Goal: Task Accomplishment & Management: Use online tool/utility

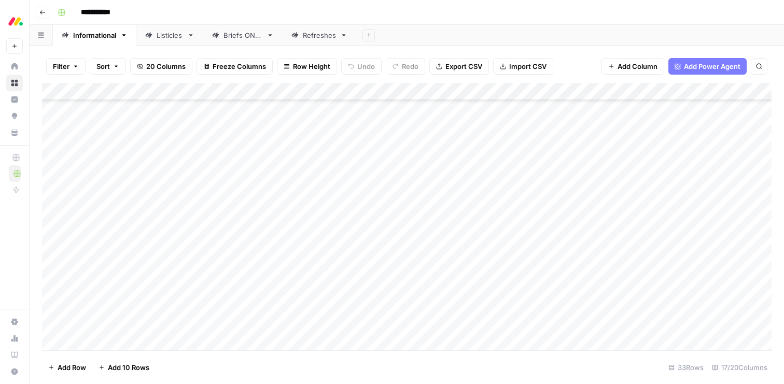
scroll to position [349, 0]
click at [54, 325] on div "Add Column" at bounding box center [407, 217] width 730 height 268
click at [64, 367] on span "Delete 1 Row" at bounding box center [68, 368] width 41 height 10
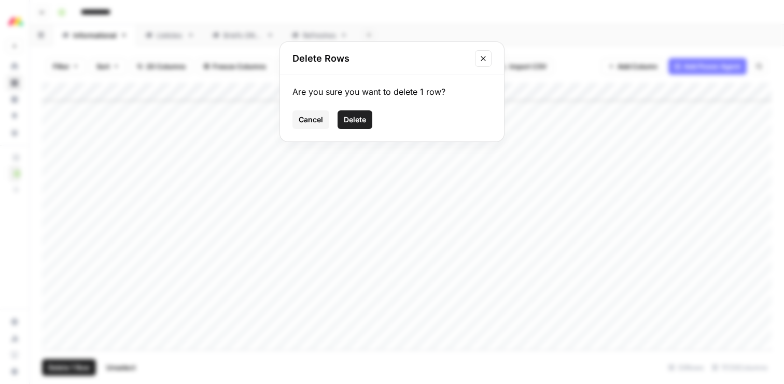
click at [350, 121] on span "Delete" at bounding box center [355, 120] width 22 height 10
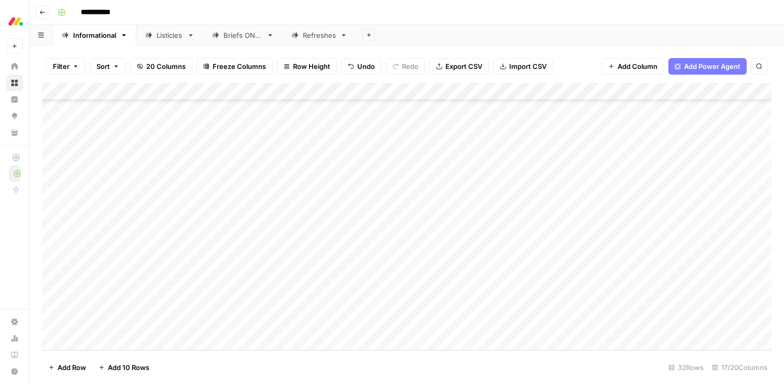
click at [116, 341] on div "Add Column" at bounding box center [407, 217] width 730 height 268
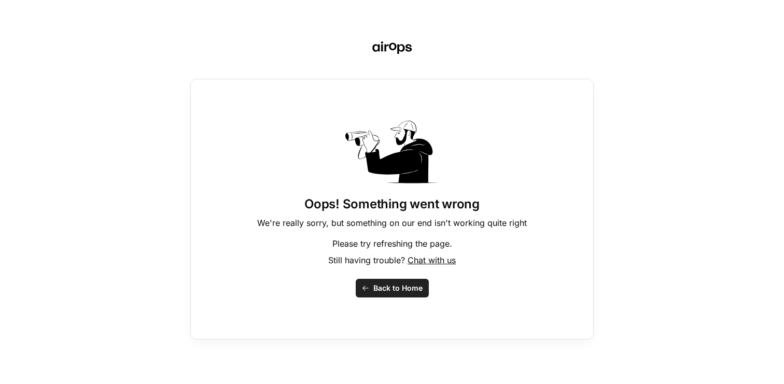
click at [383, 291] on span "Back to Home" at bounding box center [397, 288] width 49 height 10
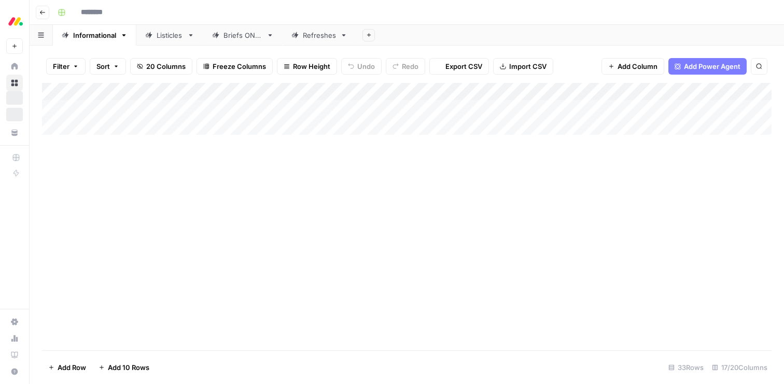
type input "**********"
click at [142, 322] on div "Add Column" at bounding box center [407, 217] width 730 height 268
click at [158, 324] on div "Add Column" at bounding box center [407, 217] width 730 height 268
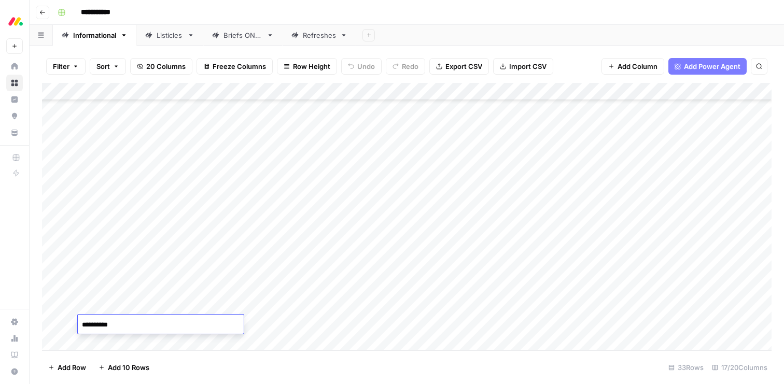
type textarea "**********"
click at [132, 337] on div "Add Column" at bounding box center [407, 217] width 730 height 268
type textarea "**********"
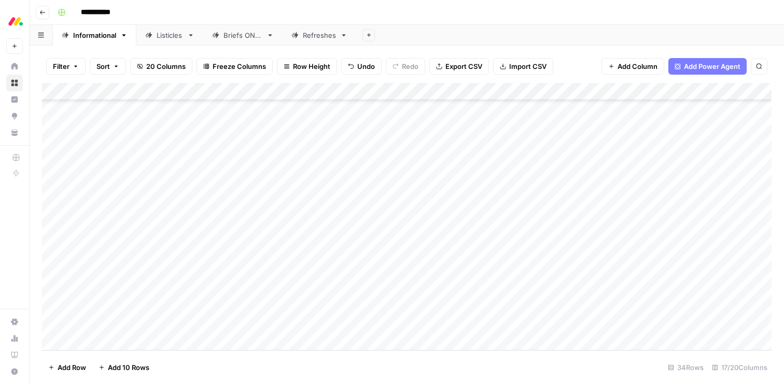
click at [105, 341] on div "Add Column" at bounding box center [407, 217] width 730 height 268
type textarea "**********"
click at [101, 339] on div "Add Column" at bounding box center [407, 217] width 730 height 268
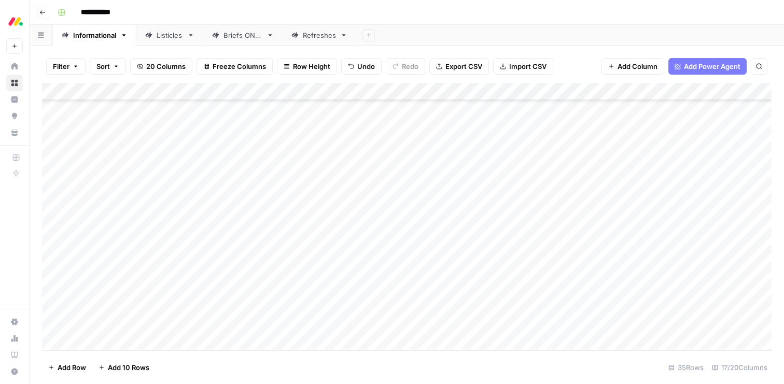
click at [101, 339] on div "Add Column" at bounding box center [407, 217] width 730 height 268
type textarea "**********"
click at [242, 272] on div "Add Column" at bounding box center [407, 217] width 730 height 268
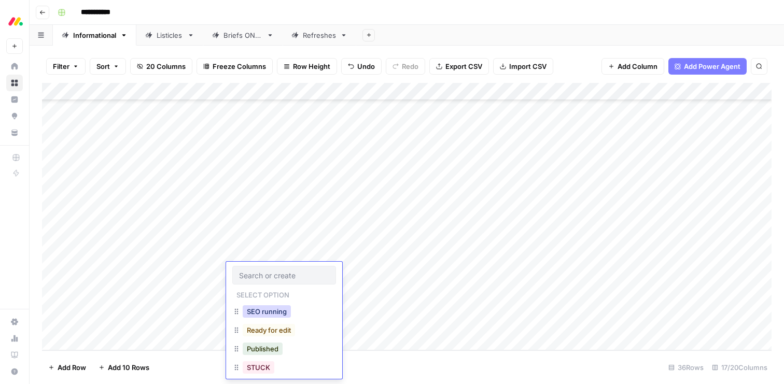
click at [260, 314] on button "SEO running" at bounding box center [267, 312] width 48 height 12
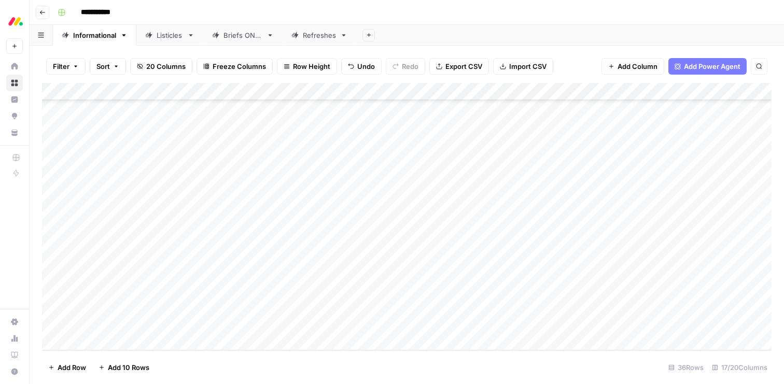
click at [258, 290] on div "Add Column" at bounding box center [407, 217] width 730 height 268
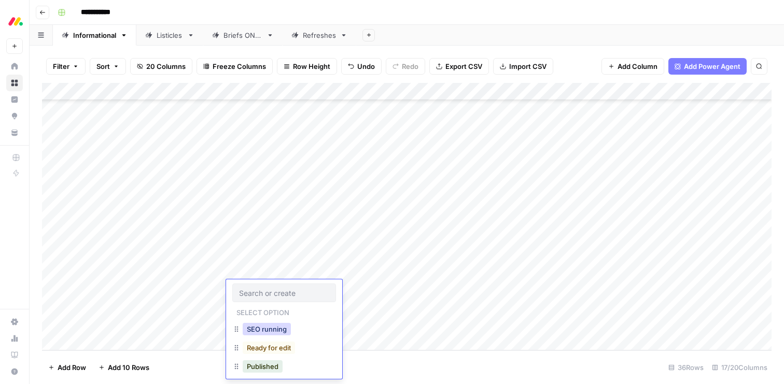
click at [260, 329] on button "SEO running" at bounding box center [267, 329] width 48 height 12
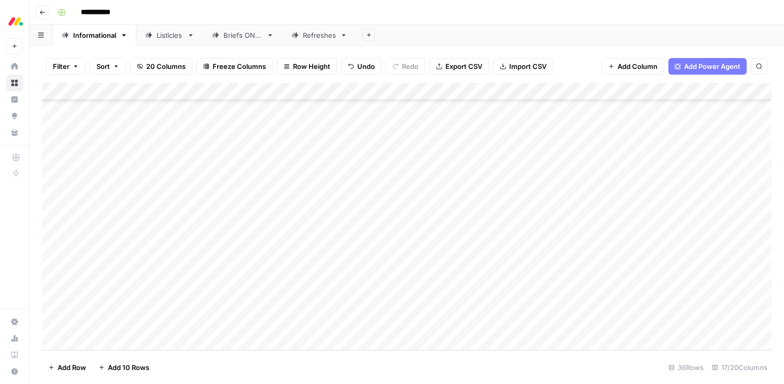
click at [250, 305] on div "Add Column" at bounding box center [407, 217] width 730 height 268
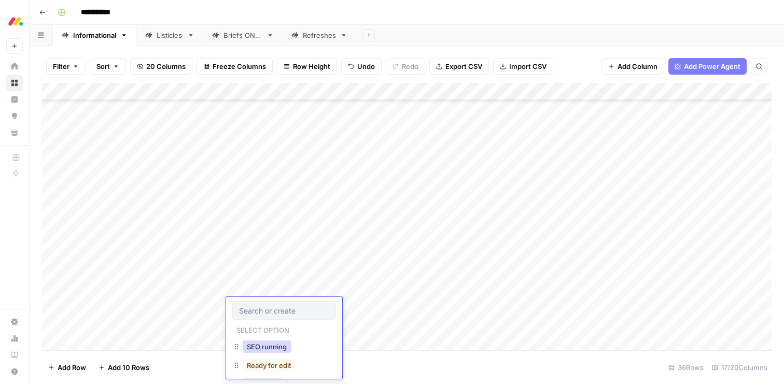
click at [260, 344] on button "SEO running" at bounding box center [267, 347] width 48 height 12
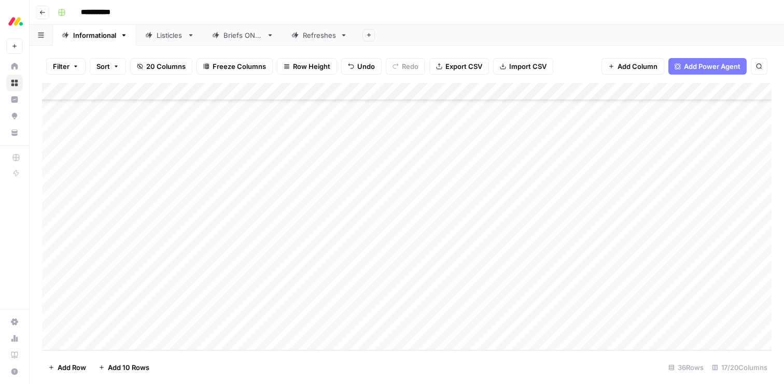
click at [255, 330] on div "Add Column" at bounding box center [407, 217] width 730 height 268
click at [255, 363] on button "SEO running" at bounding box center [267, 364] width 48 height 12
click at [415, 273] on div "Add Column" at bounding box center [407, 217] width 730 height 268
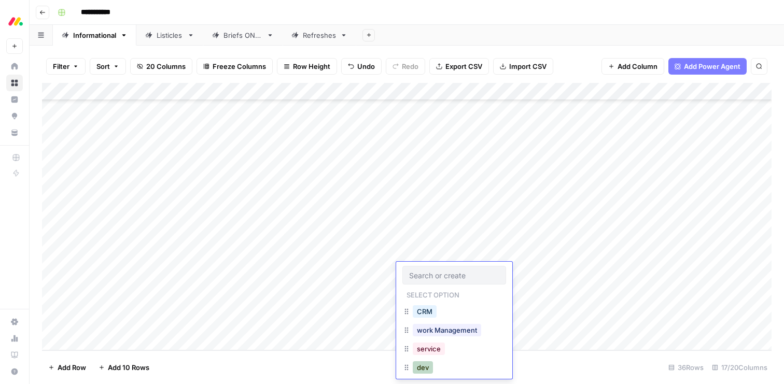
click at [428, 366] on button "dev" at bounding box center [423, 368] width 20 height 12
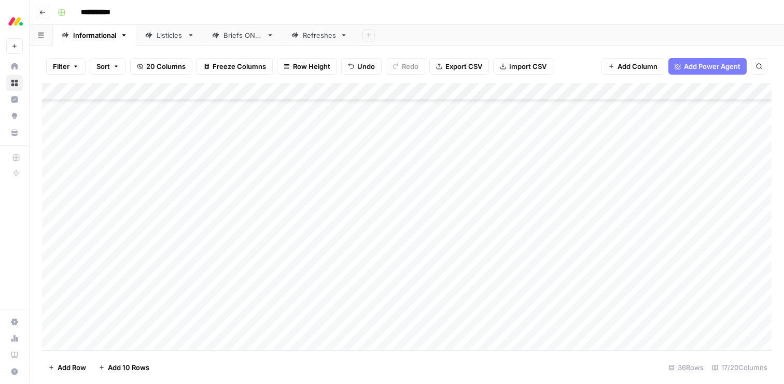
click at [417, 293] on div "Add Column" at bounding box center [407, 217] width 730 height 268
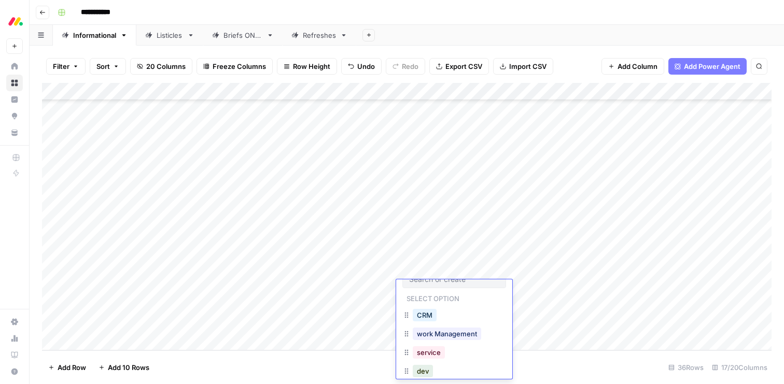
scroll to position [25, 0]
click at [423, 363] on button "dev" at bounding box center [423, 360] width 20 height 12
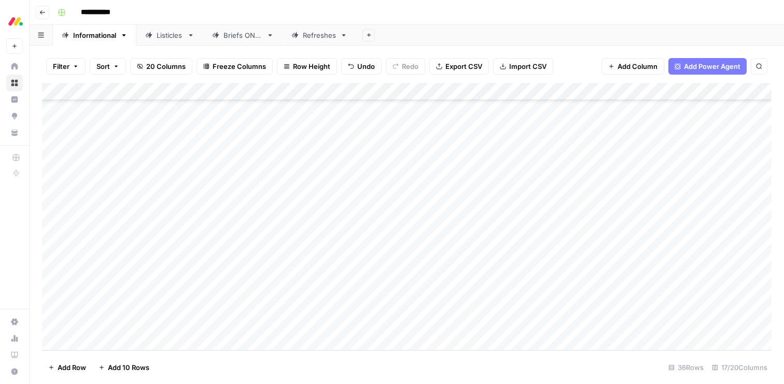
click at [413, 313] on div "Add Column" at bounding box center [407, 217] width 730 height 268
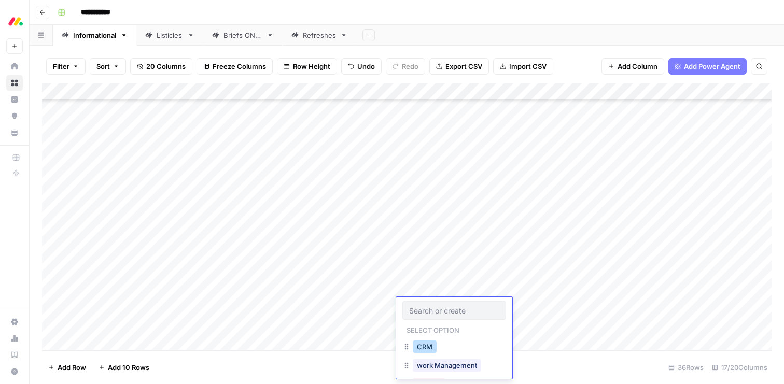
scroll to position [43, 0]
click at [424, 358] on button "dev" at bounding box center [423, 360] width 20 height 12
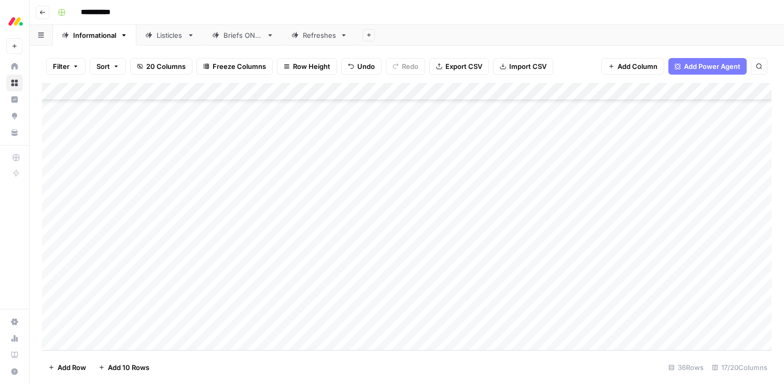
click at [412, 321] on div "Add Column" at bounding box center [407, 217] width 730 height 268
click at [422, 363] on button "dev" at bounding box center [423, 360] width 20 height 12
click at [543, 273] on div "Add Column" at bounding box center [407, 217] width 730 height 268
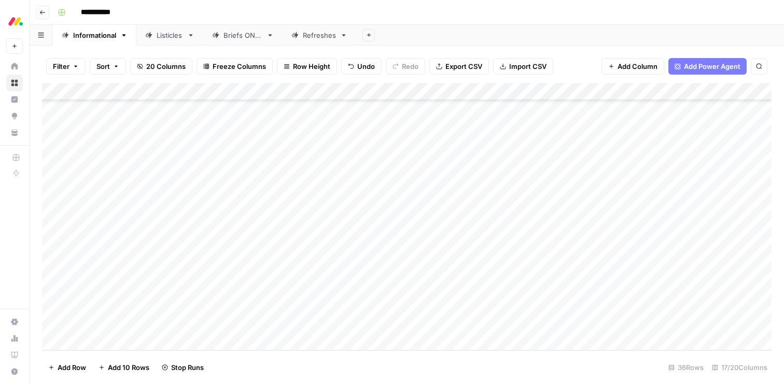
click at [541, 289] on div "Add Column" at bounding box center [407, 217] width 730 height 268
click at [542, 308] on div "Add Column" at bounding box center [407, 217] width 730 height 268
click at [543, 324] on div "Add Column" at bounding box center [407, 217] width 730 height 268
click at [610, 269] on div "Add Column" at bounding box center [407, 217] width 730 height 268
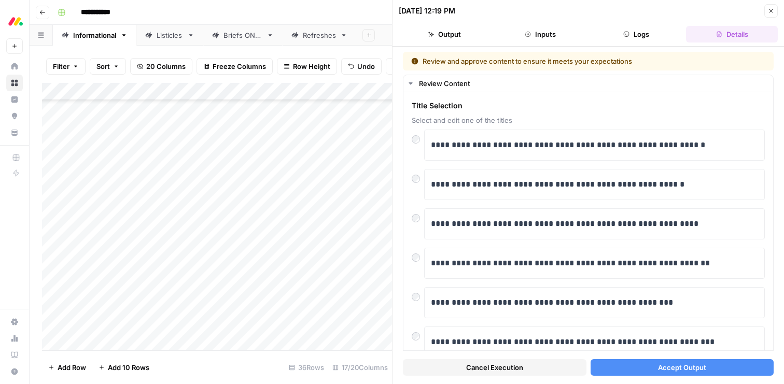
click at [657, 370] on button "Accept Output" at bounding box center [683, 367] width 184 height 17
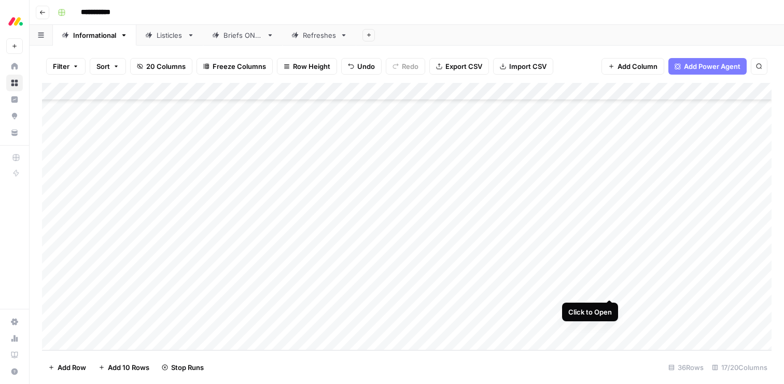
click at [612, 288] on div "Add Column" at bounding box center [407, 217] width 730 height 268
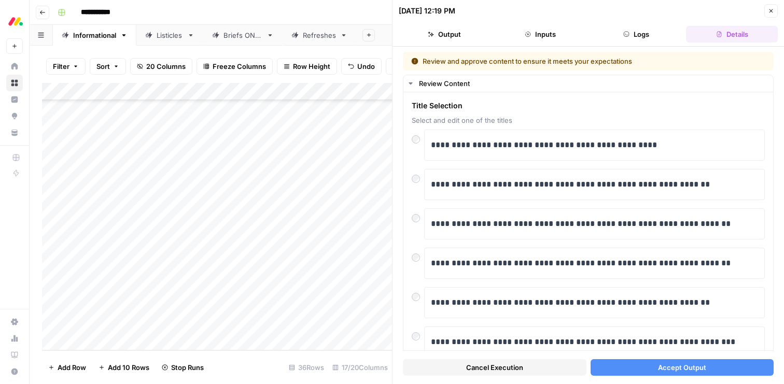
click at [646, 369] on button "Accept Output" at bounding box center [683, 367] width 184 height 17
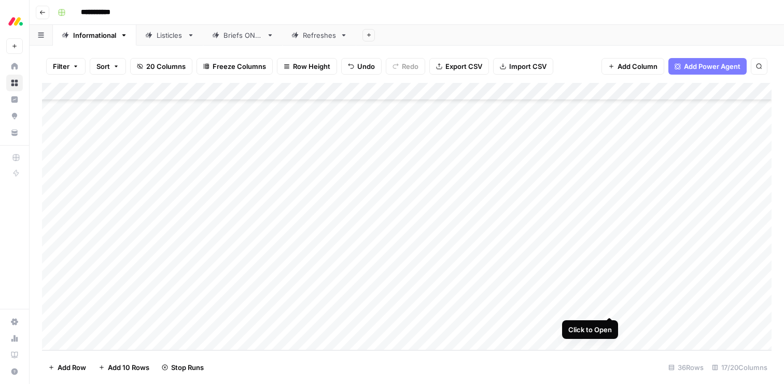
click at [609, 306] on div "Add Column" at bounding box center [407, 217] width 730 height 268
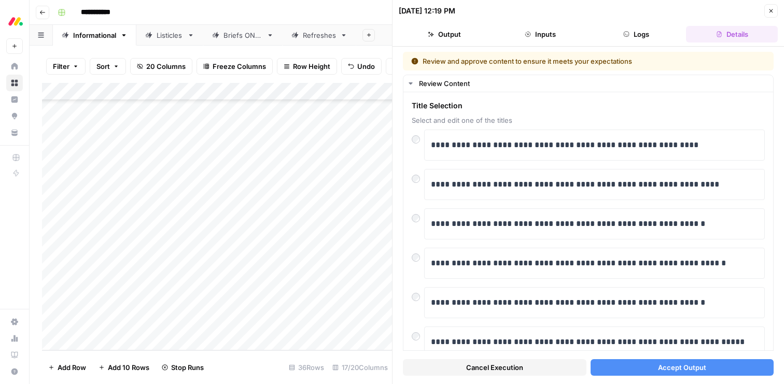
click at [636, 363] on button "Accept Output" at bounding box center [683, 367] width 184 height 17
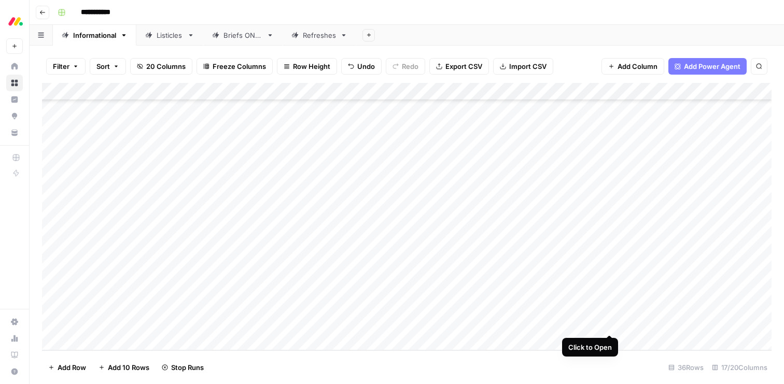
click at [612, 324] on div "Add Column" at bounding box center [407, 217] width 730 height 268
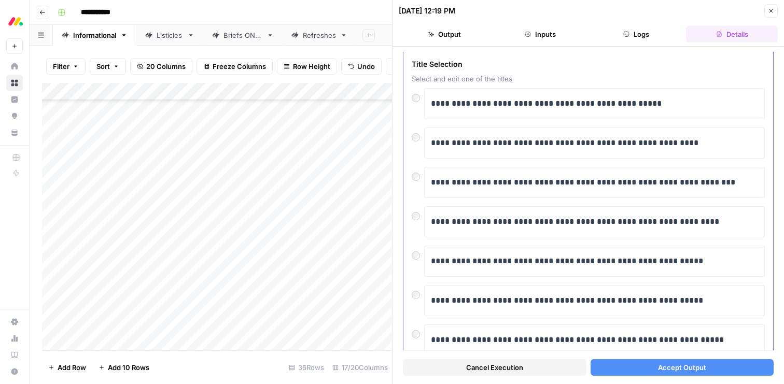
scroll to position [41, 0]
click at [675, 365] on span "Accept Output" at bounding box center [682, 368] width 48 height 10
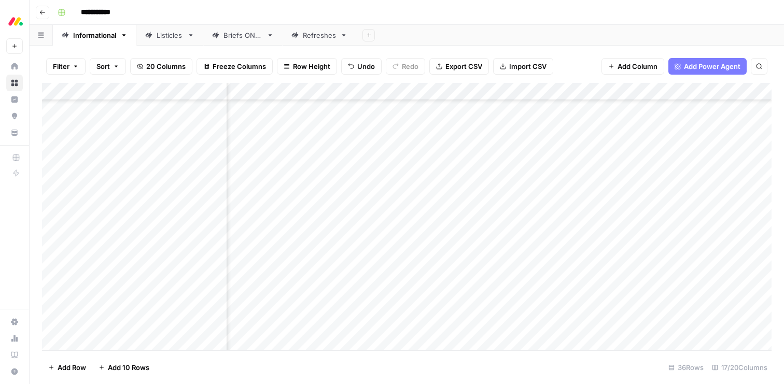
scroll to position [402, 297]
